Goal: Task Accomplishment & Management: Complete application form

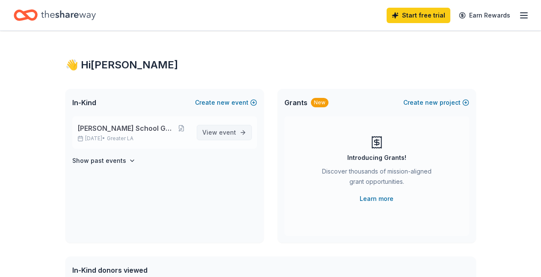
click at [216, 132] on span "View event" at bounding box center [219, 133] width 34 height 10
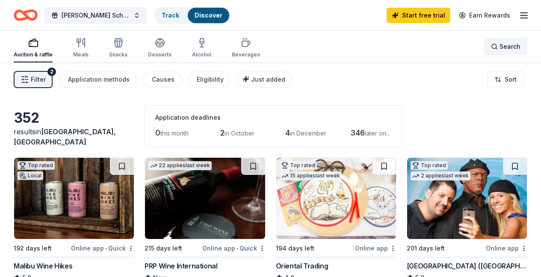
click at [513, 47] on span "Search" at bounding box center [510, 47] width 21 height 10
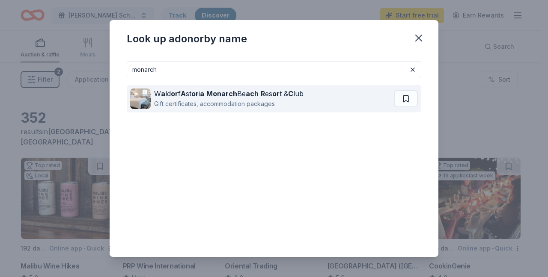
type input "monarch"
click at [250, 96] on strong "ach" at bounding box center [252, 93] width 13 height 9
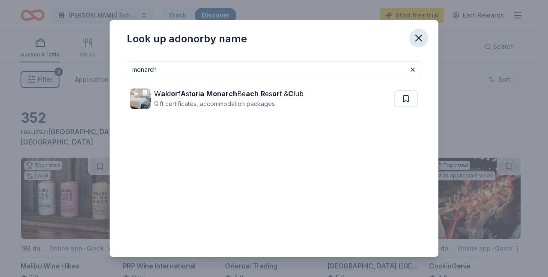
click at [419, 40] on icon "button" at bounding box center [419, 38] width 12 height 12
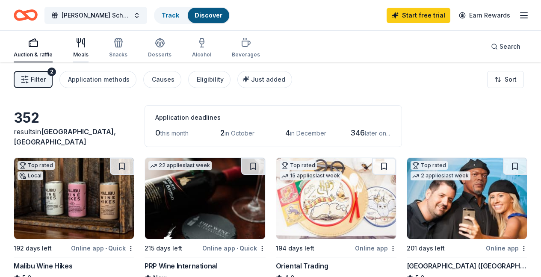
click at [78, 42] on icon "button" at bounding box center [78, 41] width 3 height 4
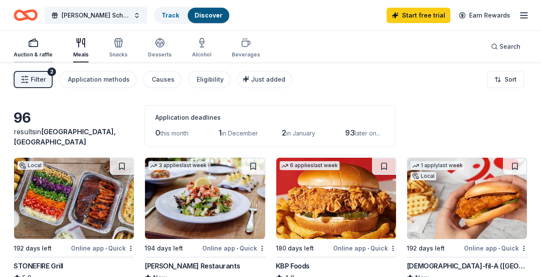
click at [32, 43] on icon "button" at bounding box center [33, 43] width 10 height 10
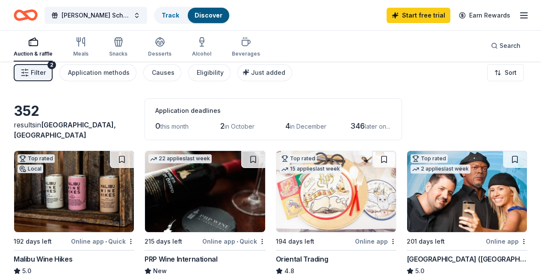
scroll to position [17, 0]
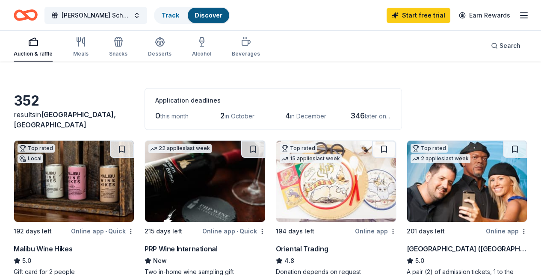
click at [240, 117] on span "in October" at bounding box center [240, 116] width 30 height 7
click at [224, 116] on span "2" at bounding box center [222, 115] width 4 height 9
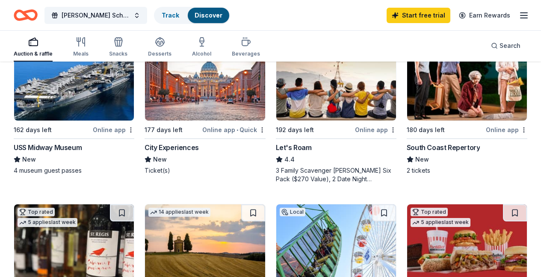
scroll to position [178, 0]
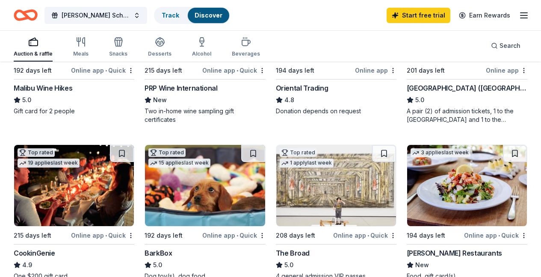
click at [528, 13] on line "button" at bounding box center [524, 13] width 7 height 0
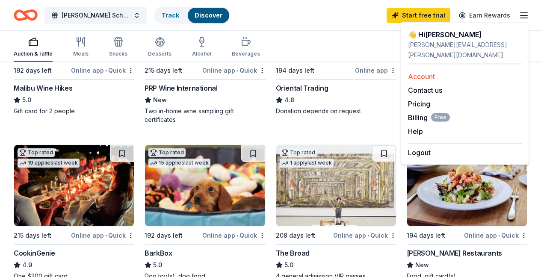
click at [427, 72] on link "Account" at bounding box center [421, 76] width 27 height 9
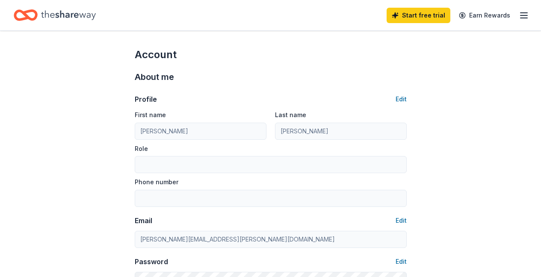
click at [525, 13] on line "button" at bounding box center [524, 13] width 7 height 0
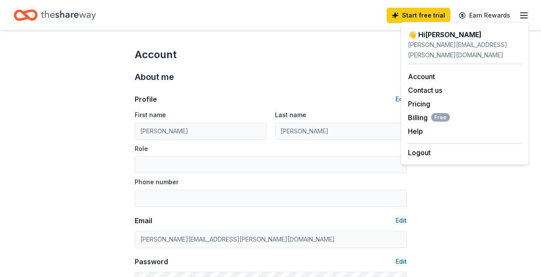
drag, startPoint x: 94, startPoint y: 81, endPoint x: 60, endPoint y: 41, distance: 52.3
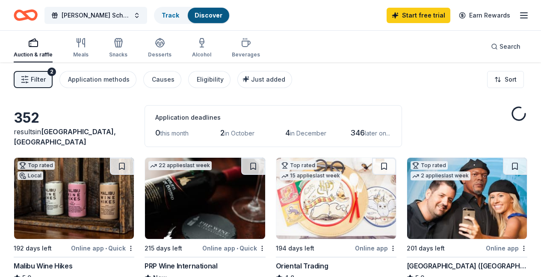
scroll to position [178, 0]
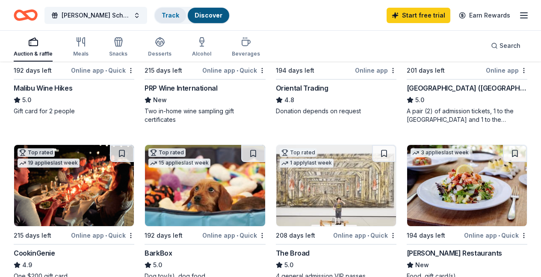
click at [162, 18] on link "Track" at bounding box center [171, 15] width 18 height 7
click at [165, 14] on link "Track" at bounding box center [171, 15] width 18 height 7
click at [214, 15] on div "Discover" at bounding box center [209, 15] width 42 height 15
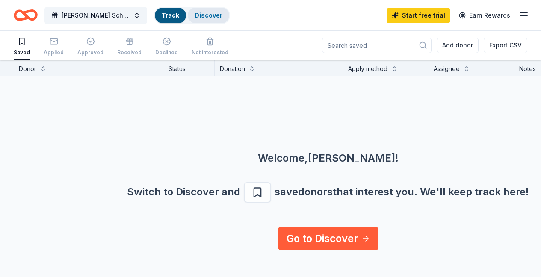
scroll to position [0, 0]
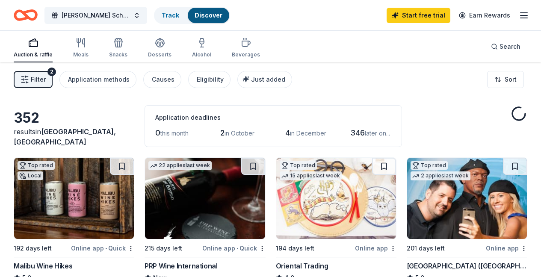
click at [208, 16] on link "Discover" at bounding box center [209, 15] width 28 height 7
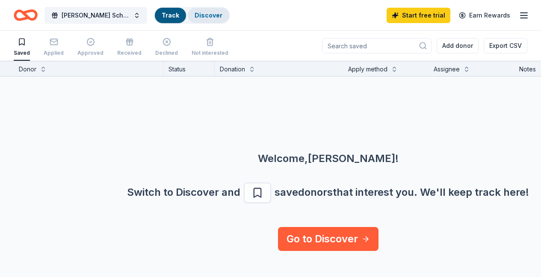
click at [195, 13] on link "Discover" at bounding box center [209, 15] width 28 height 7
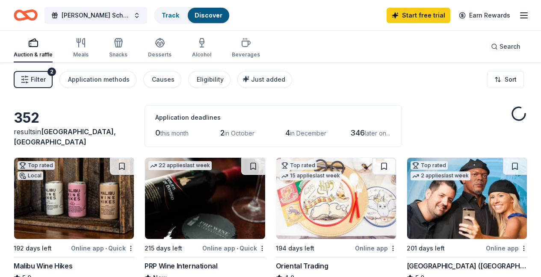
click at [232, 135] on span "in October" at bounding box center [240, 133] width 30 height 7
click at [225, 131] on span "2" at bounding box center [222, 132] width 4 height 9
click at [258, 82] on span "Just added" at bounding box center [268, 79] width 34 height 7
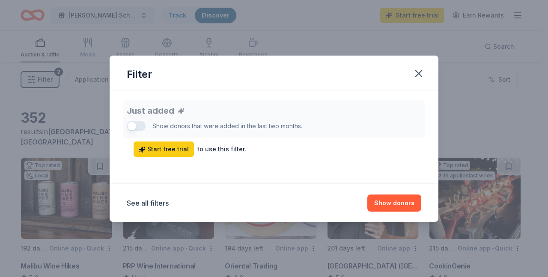
click at [220, 127] on div "Just added Show donors that were added in the last two months. Start free trial…" at bounding box center [274, 129] width 294 height 56
click at [128, 125] on div "Just added Show donors that were added in the last two months. Start free trial…" at bounding box center [274, 129] width 294 height 56
click at [415, 71] on icon "button" at bounding box center [419, 74] width 12 height 12
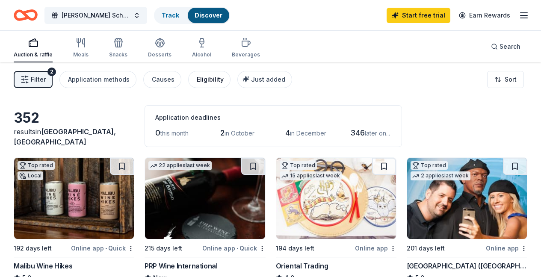
click at [205, 82] on div "Eligibility" at bounding box center [210, 79] width 27 height 10
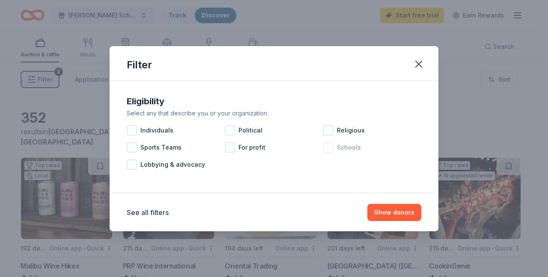
click at [341, 144] on span "Schools" at bounding box center [349, 147] width 24 height 10
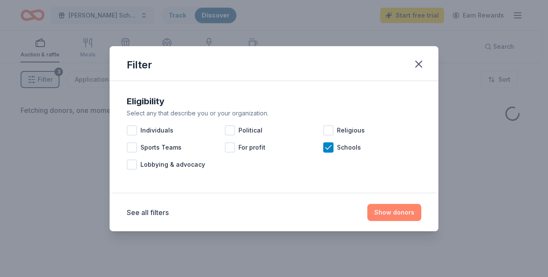
click at [385, 217] on button "Show donors" at bounding box center [394, 212] width 54 height 17
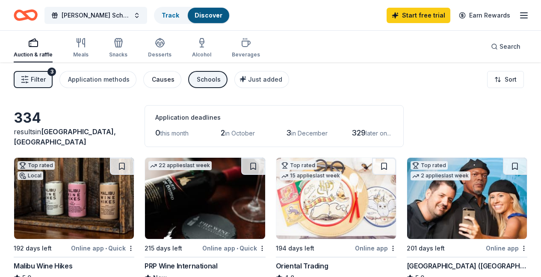
click at [155, 81] on div "Causes" at bounding box center [163, 79] width 23 height 10
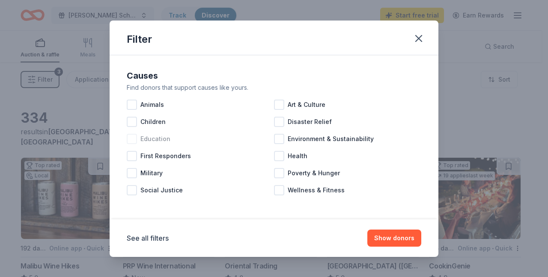
click at [135, 137] on div at bounding box center [132, 139] width 10 height 10
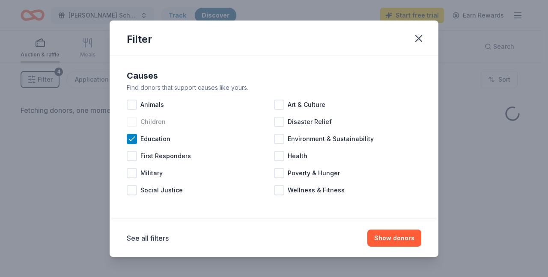
click at [136, 120] on div at bounding box center [132, 122] width 10 height 10
click at [393, 239] on button "Show donors" at bounding box center [394, 238] width 54 height 17
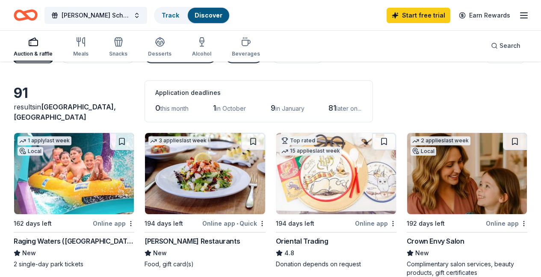
scroll to position [47, 0]
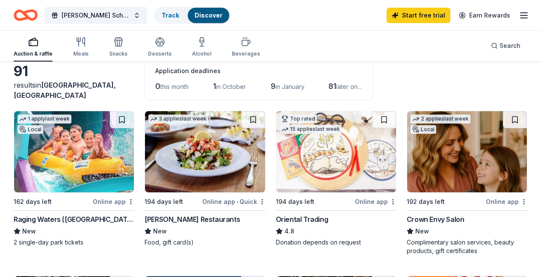
click at [207, 149] on img at bounding box center [205, 151] width 120 height 81
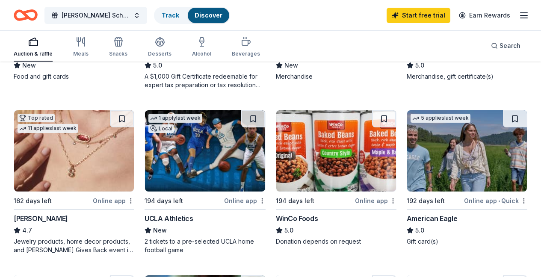
scroll to position [390, 0]
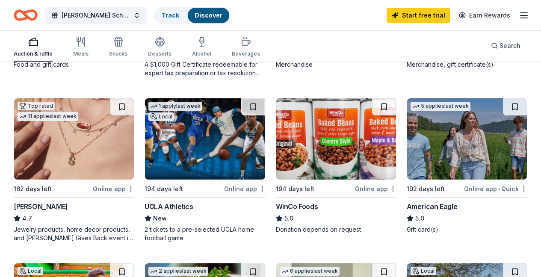
click at [471, 160] on img at bounding box center [467, 138] width 120 height 81
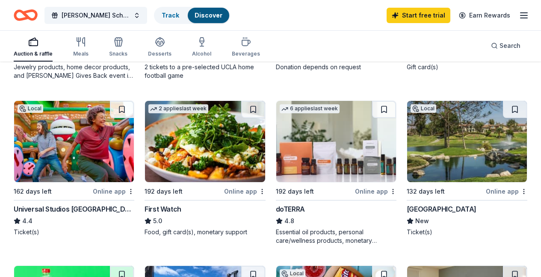
scroll to position [554, 0]
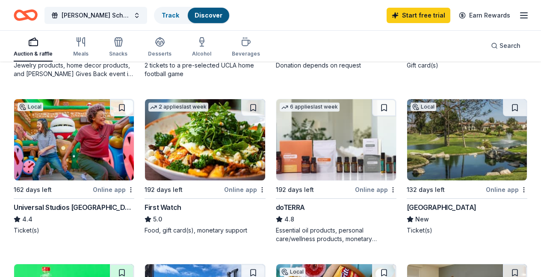
click at [312, 143] on img at bounding box center [336, 139] width 120 height 81
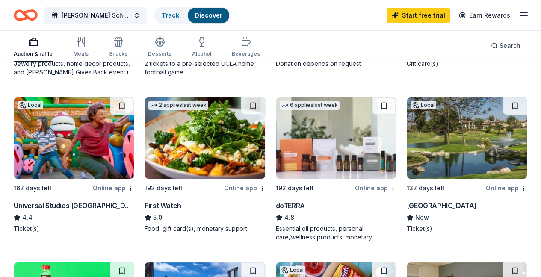
click at [176, 131] on img at bounding box center [205, 138] width 120 height 81
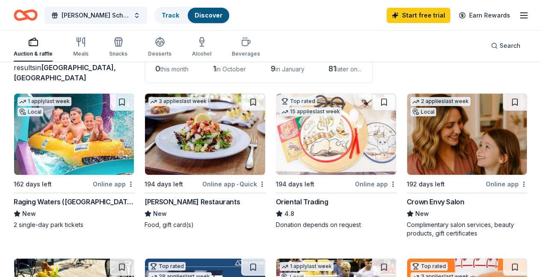
scroll to position [30, 0]
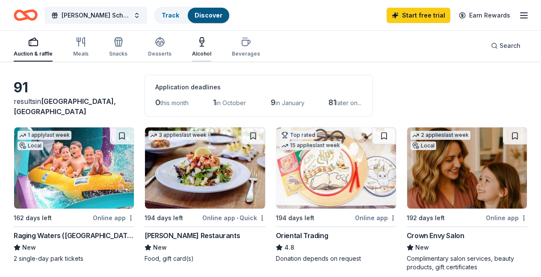
click at [203, 39] on icon "button" at bounding box center [202, 42] width 10 height 10
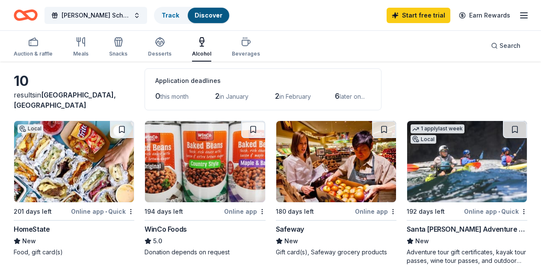
scroll to position [46, 0]
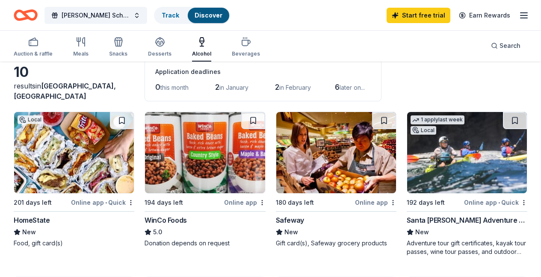
click at [484, 171] on img at bounding box center [467, 152] width 120 height 81
click at [515, 119] on button at bounding box center [515, 120] width 24 height 17
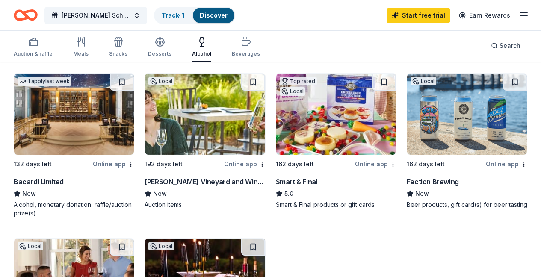
scroll to position [240, 0]
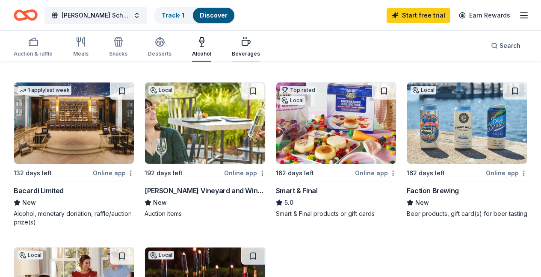
click at [252, 35] on button "Beverages" at bounding box center [246, 47] width 28 height 28
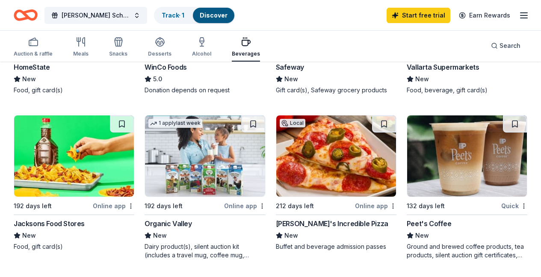
scroll to position [208, 0]
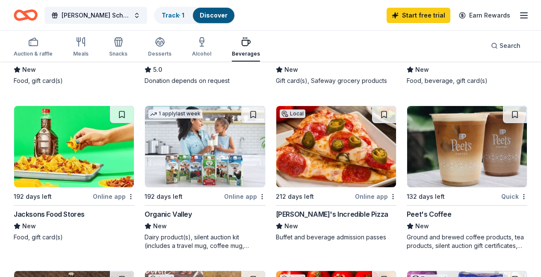
click at [471, 182] on img at bounding box center [467, 146] width 120 height 81
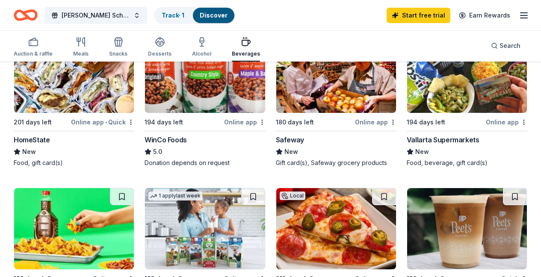
scroll to position [0, 0]
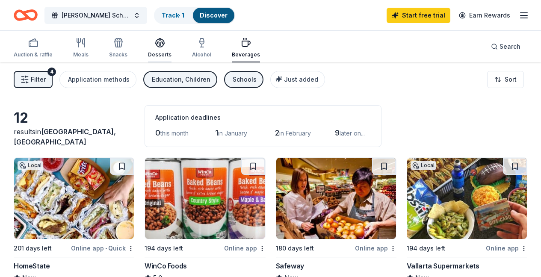
click at [156, 43] on icon "button" at bounding box center [160, 42] width 9 height 6
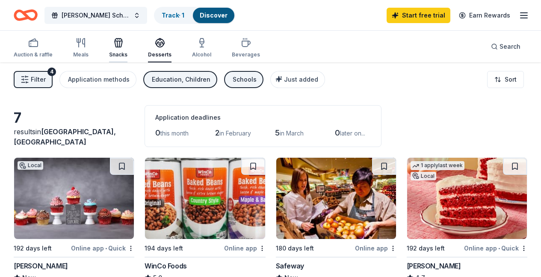
click at [120, 44] on icon "button" at bounding box center [118, 43] width 10 height 10
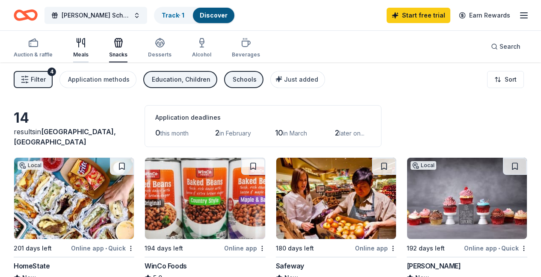
click at [80, 47] on icon "button" at bounding box center [81, 43] width 10 height 10
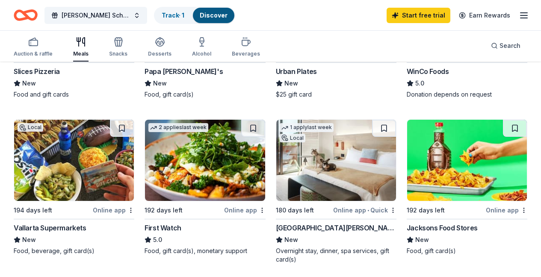
scroll to position [355, 0]
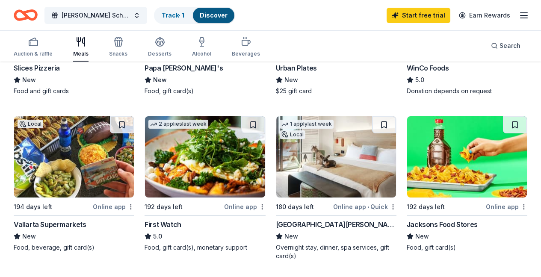
click at [324, 223] on div "[GEOGRAPHIC_DATA][PERSON_NAME]" at bounding box center [336, 225] width 121 height 10
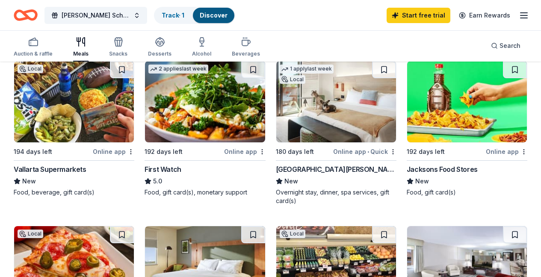
scroll to position [273, 0]
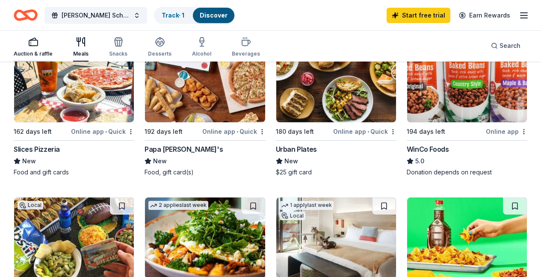
click at [19, 46] on div "button" at bounding box center [33, 42] width 39 height 10
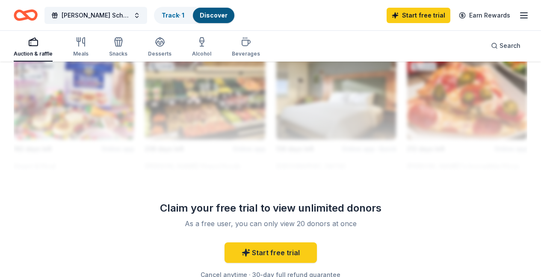
scroll to position [1049, 0]
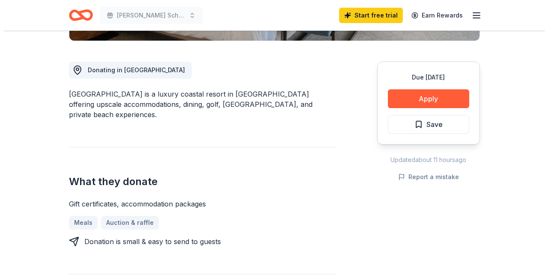
scroll to position [217, 0]
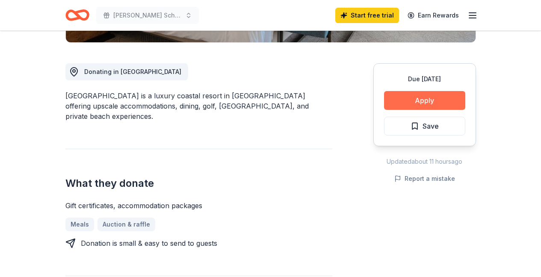
click at [413, 101] on button "Apply" at bounding box center [424, 100] width 81 height 19
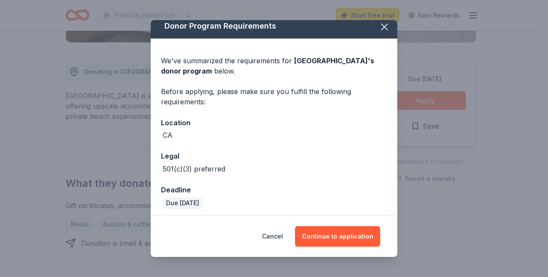
scroll to position [9, 0]
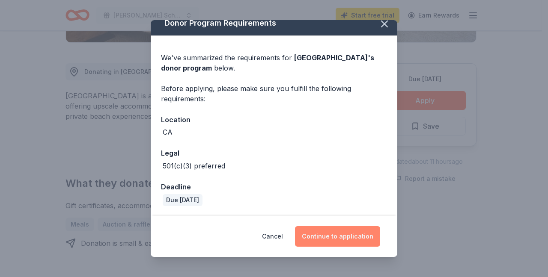
click at [332, 237] on button "Continue to application" at bounding box center [337, 236] width 85 height 21
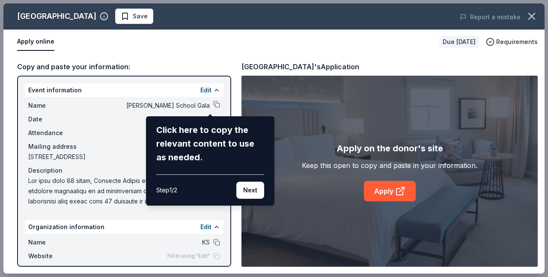
click at [125, 141] on div "Waldorf Astoria Monarch Beach Resort & Club Save Report a mistake Apply online …" at bounding box center [273, 138] width 541 height 270
click at [197, 154] on div "Click here to copy the relevant content to use as needed." at bounding box center [210, 143] width 108 height 41
click at [251, 197] on button "Next" at bounding box center [250, 190] width 28 height 17
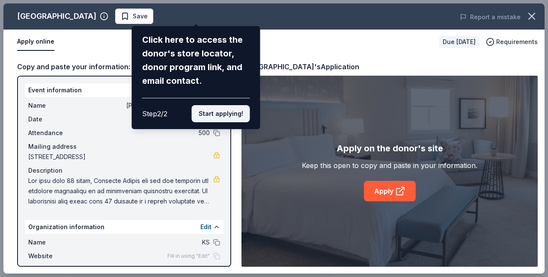
click at [234, 105] on button "Start applying!" at bounding box center [221, 113] width 58 height 17
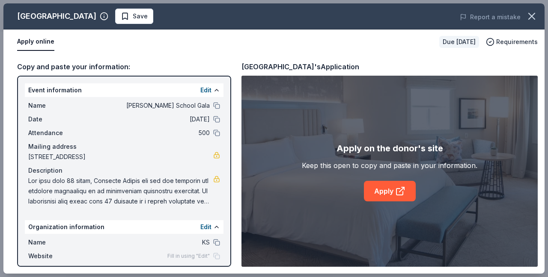
click at [388, 196] on div "Waldorf Astoria Monarch Beach Resort & Club Save Report a mistake Apply online …" at bounding box center [273, 138] width 541 height 270
click at [393, 192] on div "Waldorf Astoria Monarch Beach Resort & Club Save Report a mistake Apply online …" at bounding box center [273, 138] width 541 height 270
click at [406, 194] on link "Apply" at bounding box center [390, 191] width 52 height 21
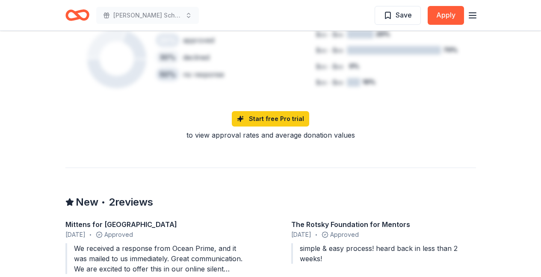
scroll to position [840, 0]
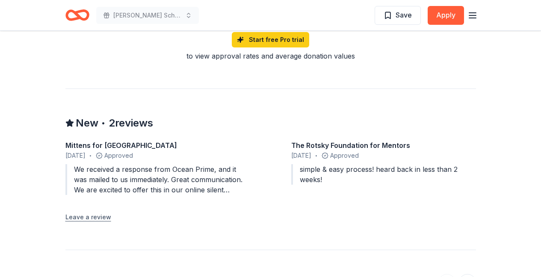
click at [94, 218] on button "Leave a review" at bounding box center [88, 217] width 46 height 10
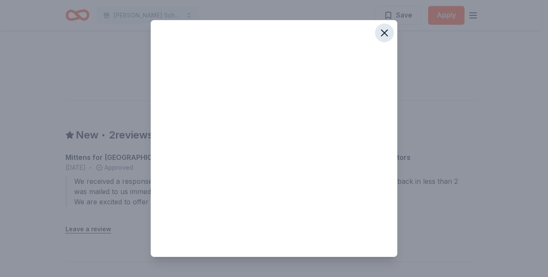
click at [378, 34] on icon "button" at bounding box center [384, 33] width 12 height 12
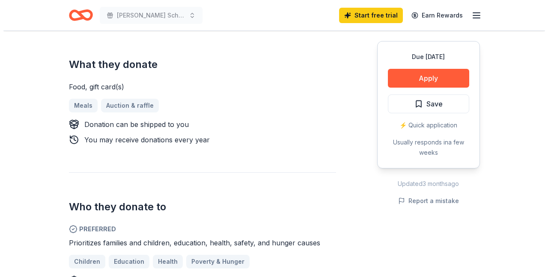
scroll to position [292, 0]
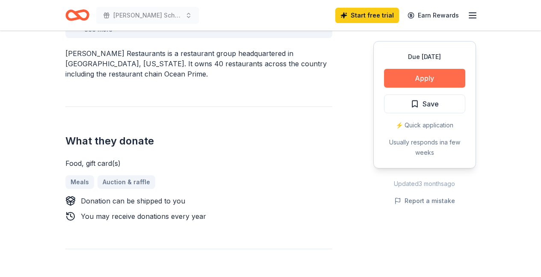
click at [416, 77] on button "Apply" at bounding box center [424, 78] width 81 height 19
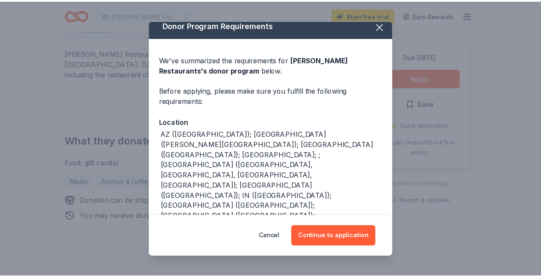
scroll to position [20, 0]
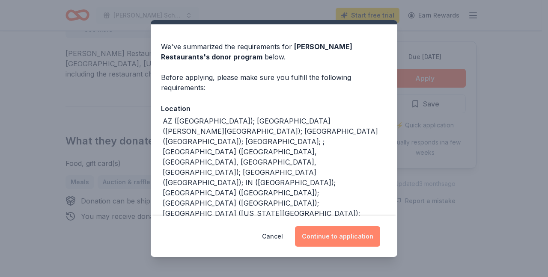
click at [346, 236] on button "Continue to application" at bounding box center [337, 236] width 85 height 21
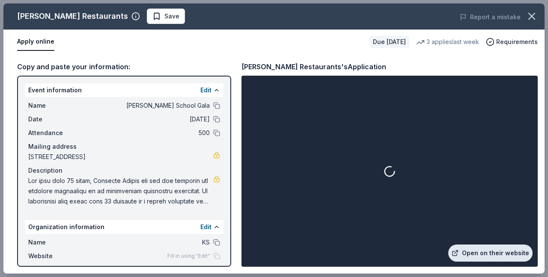
click at [495, 251] on link "Open on their website" at bounding box center [490, 253] width 84 height 17
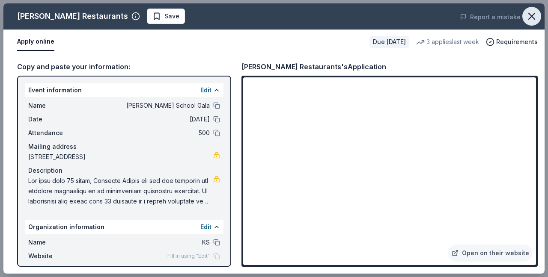
click at [532, 13] on icon "button" at bounding box center [531, 16] width 12 height 12
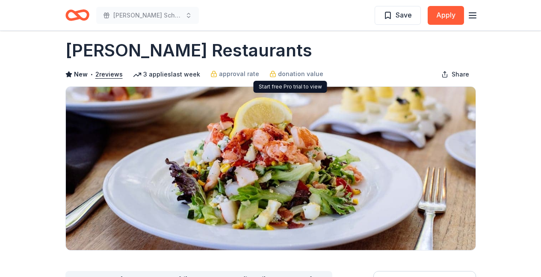
scroll to position [0, 0]
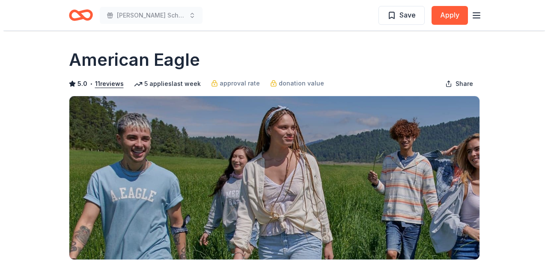
scroll to position [185, 0]
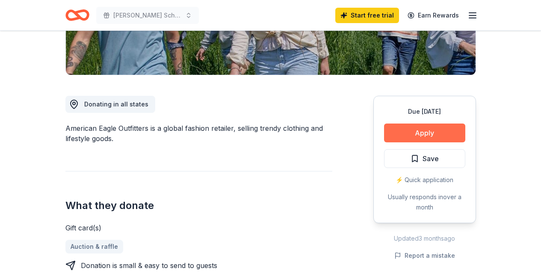
click at [429, 136] on button "Apply" at bounding box center [424, 133] width 81 height 19
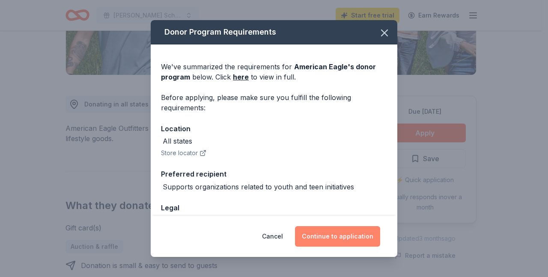
click at [339, 231] on button "Continue to application" at bounding box center [337, 236] width 85 height 21
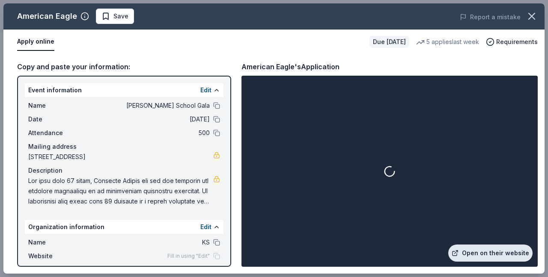
click at [475, 256] on link "Open on their website" at bounding box center [490, 253] width 84 height 17
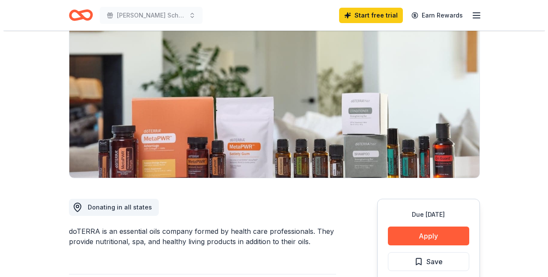
scroll to position [101, 0]
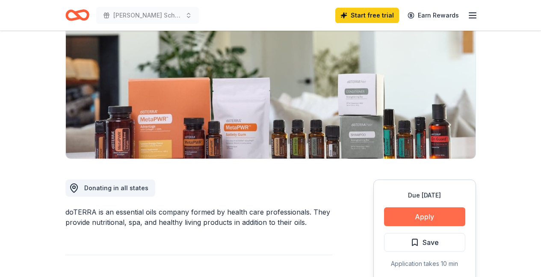
click at [426, 220] on button "Apply" at bounding box center [424, 217] width 81 height 19
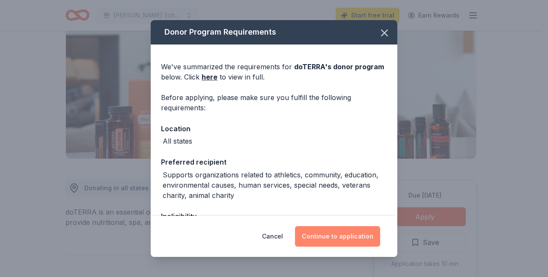
click at [318, 234] on button "Continue to application" at bounding box center [337, 236] width 85 height 21
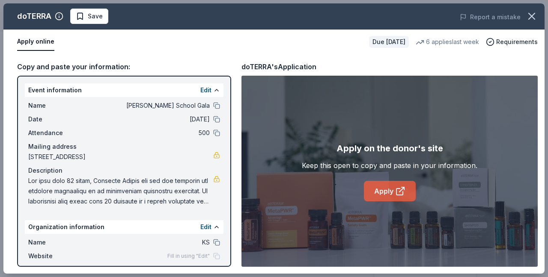
click at [386, 190] on link "Apply" at bounding box center [390, 191] width 52 height 21
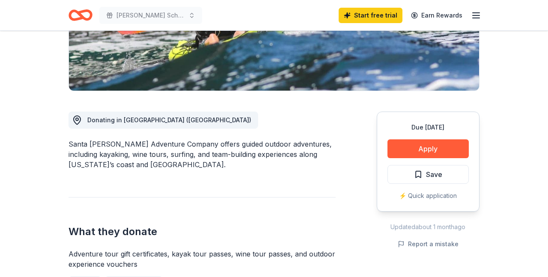
scroll to position [169, 0]
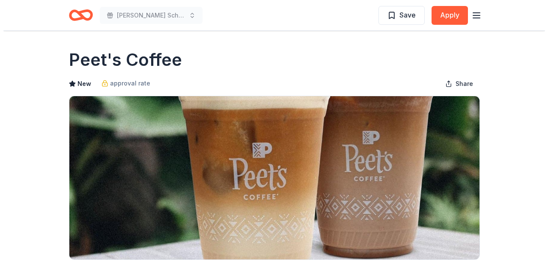
scroll to position [11, 0]
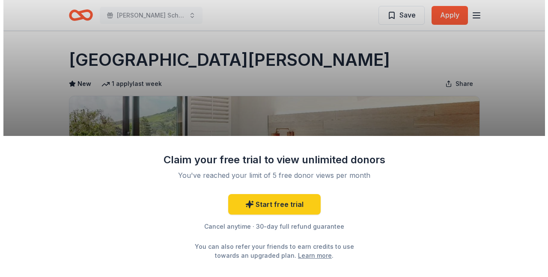
scroll to position [2, 0]
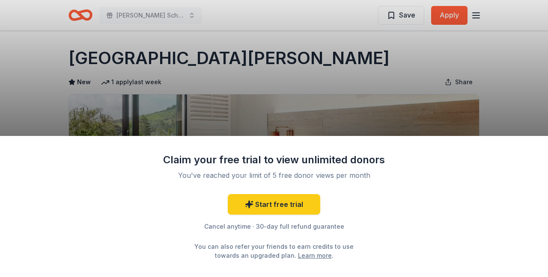
drag, startPoint x: 262, startPoint y: 58, endPoint x: 196, endPoint y: 56, distance: 66.4
click at [196, 56] on div "Claim your free trial to view unlimited donors You've reached your limit of 5 f…" at bounding box center [274, 138] width 548 height 277
